Goal: Find specific page/section: Find specific page/section

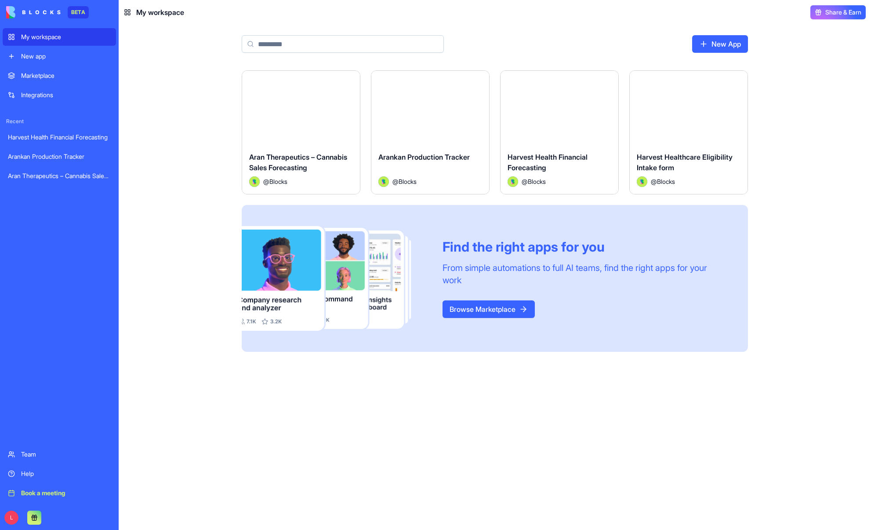
click at [50, 172] on div "Aran Therapeutics – Cannabis Sales Forecasting" at bounding box center [59, 175] width 103 height 9
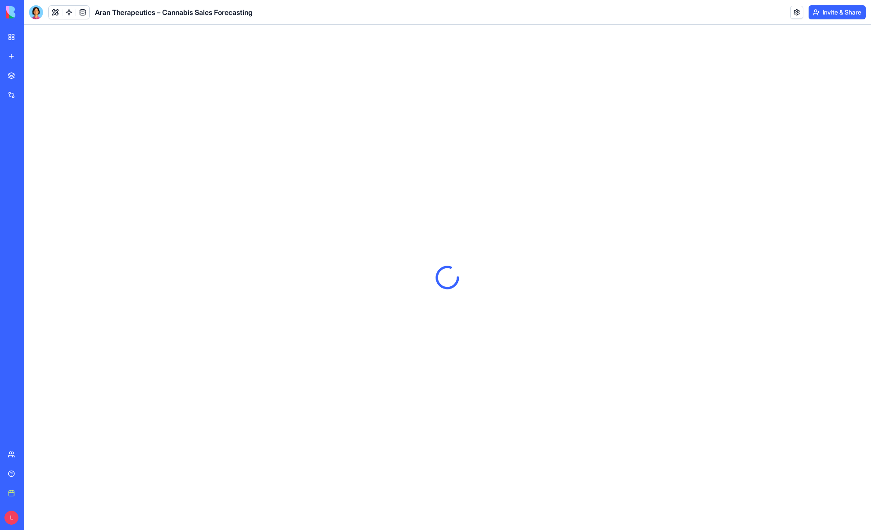
click at [33, 159] on div "Arankan Production Tracker" at bounding box center [20, 156] width 25 height 9
click at [33, 137] on div "Harvest Health Financial Forecasting" at bounding box center [20, 137] width 25 height 9
click at [33, 40] on div "My workspace" at bounding box center [26, 37] width 11 height 9
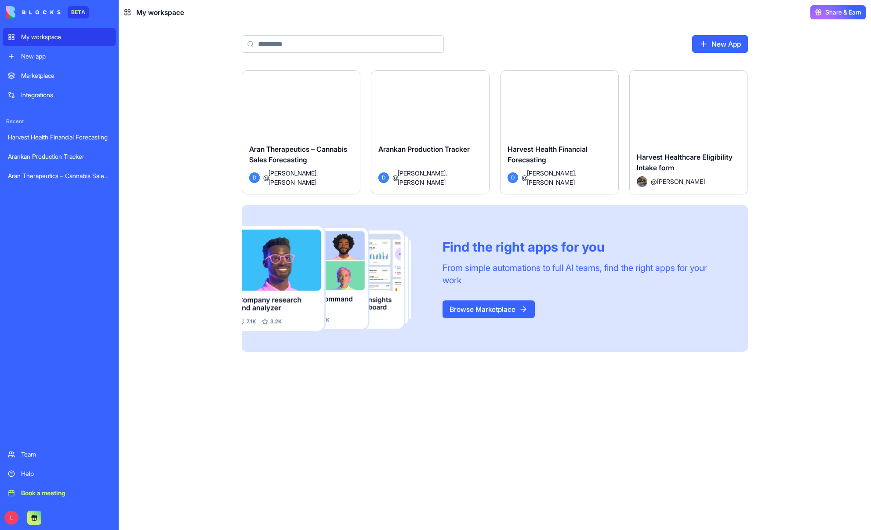
click at [660, 165] on span "Harvest Healthcare Eligibility Intake form" at bounding box center [685, 162] width 96 height 19
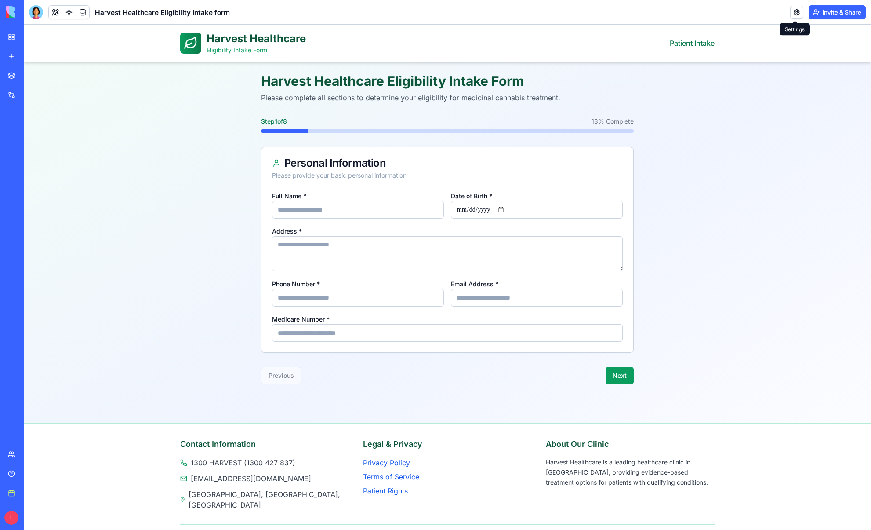
click at [794, 11] on link at bounding box center [796, 12] width 13 height 13
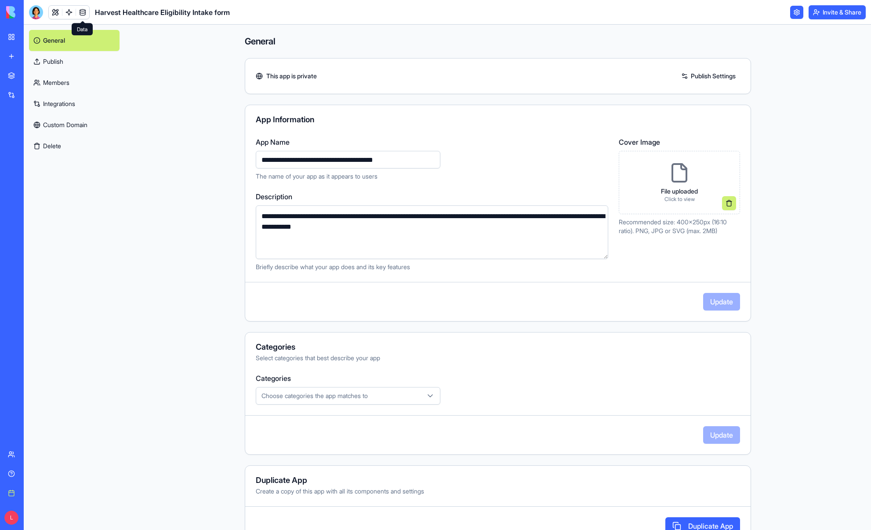
click at [83, 10] on link at bounding box center [82, 12] width 13 height 13
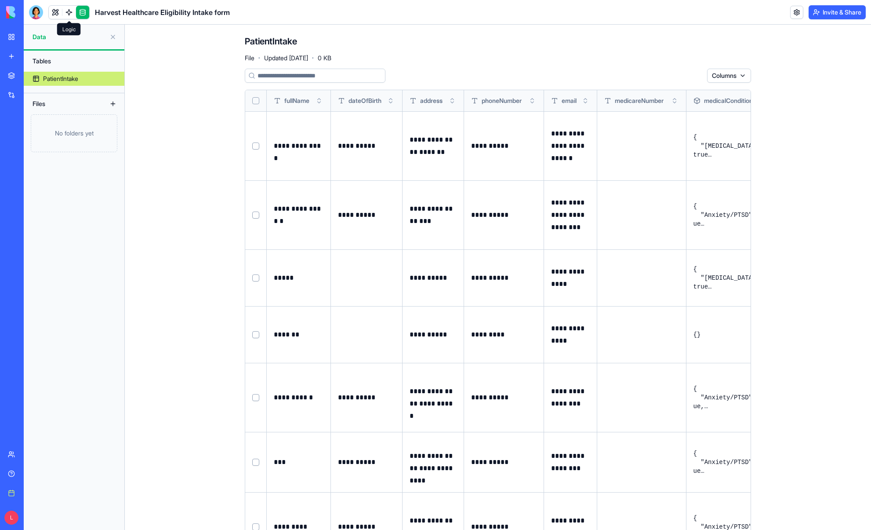
click at [70, 14] on link at bounding box center [68, 12] width 13 height 13
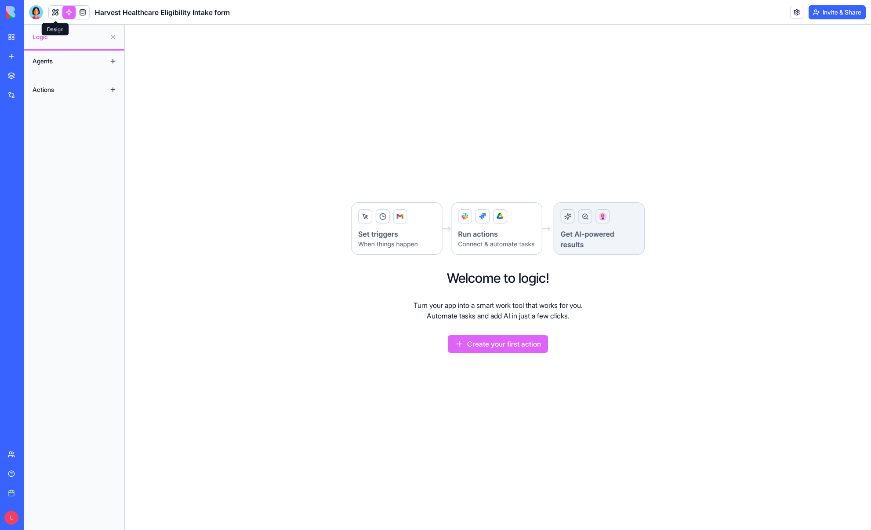
click at [58, 14] on link at bounding box center [55, 12] width 13 height 13
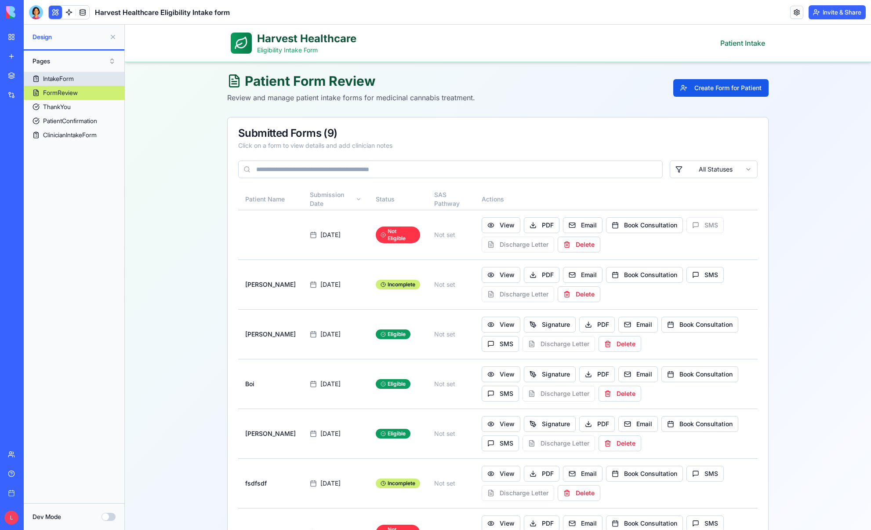
click at [74, 81] on div "IntakeForm" at bounding box center [58, 78] width 31 height 9
